Goal: Task Accomplishment & Management: Manage account settings

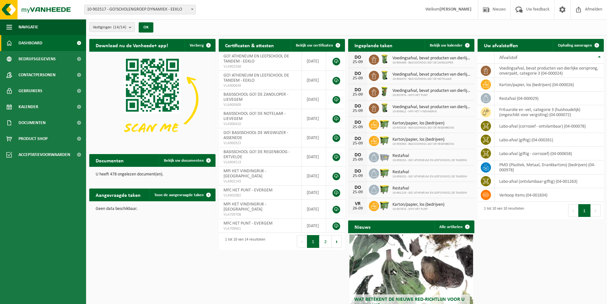
click at [169, 12] on span "10-902517 - GO!SCHOLENGROEP DYNAMIEK - EEKLO" at bounding box center [140, 9] width 111 height 9
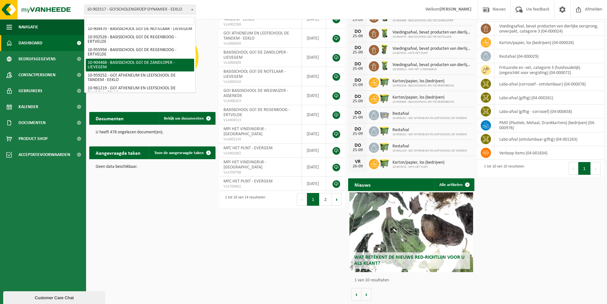
scroll to position [43, 0]
select select "121698"
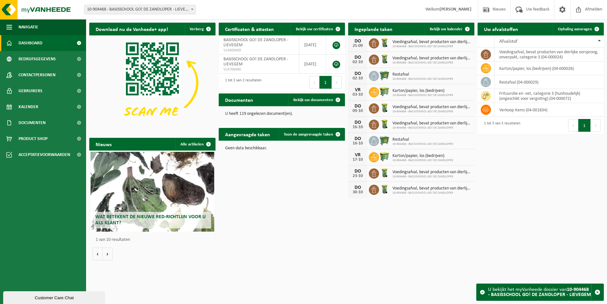
click at [169, 10] on span "10-904468 - BASISSCHOOL GO! DE ZANDLOPER - LIEVEGEM" at bounding box center [140, 9] width 111 height 9
click at [168, 9] on span "10-904468 - BASISSCHOOL GO! DE ZANDLOPER - LIEVEGEM" at bounding box center [140, 9] width 111 height 9
select select "121699"
